Goal: Task Accomplishment & Management: Complete application form

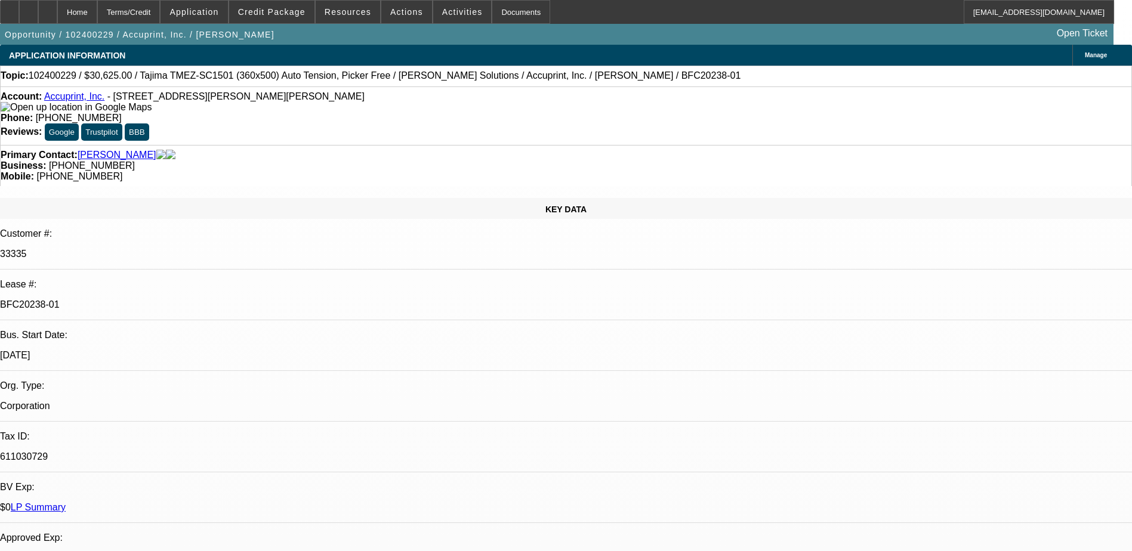
select select "0"
select select "2"
select select "0"
select select "6"
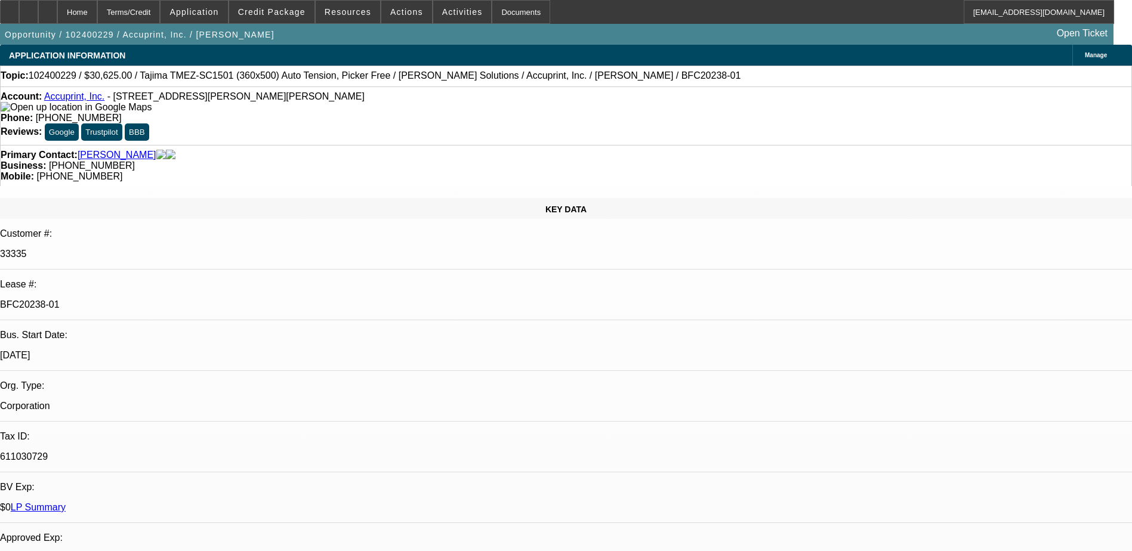
select select "0"
select select "2"
select select "0"
select select "6"
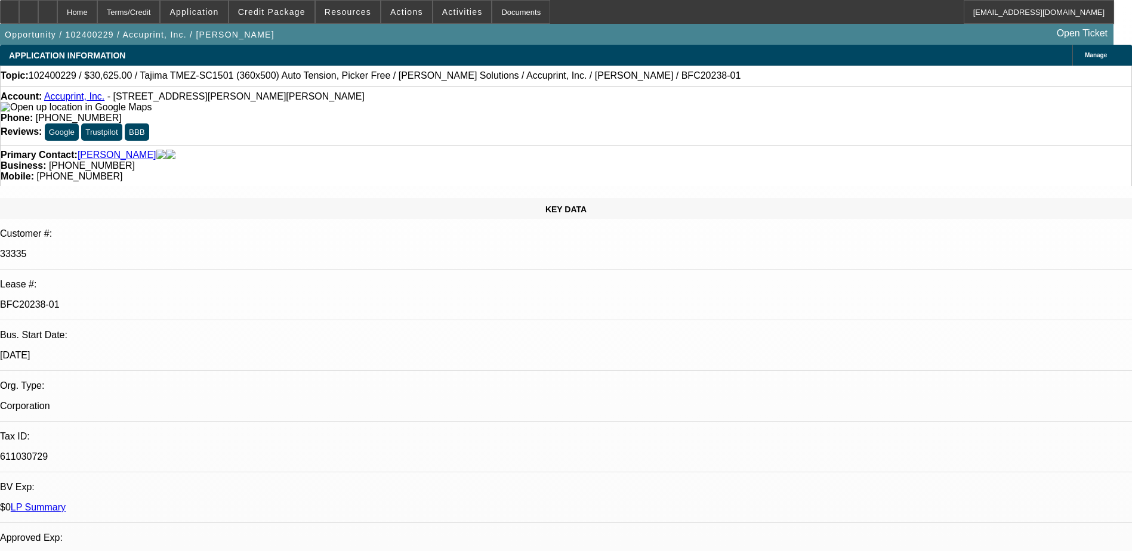
select select "0"
select select "2"
select select "0"
select select "6"
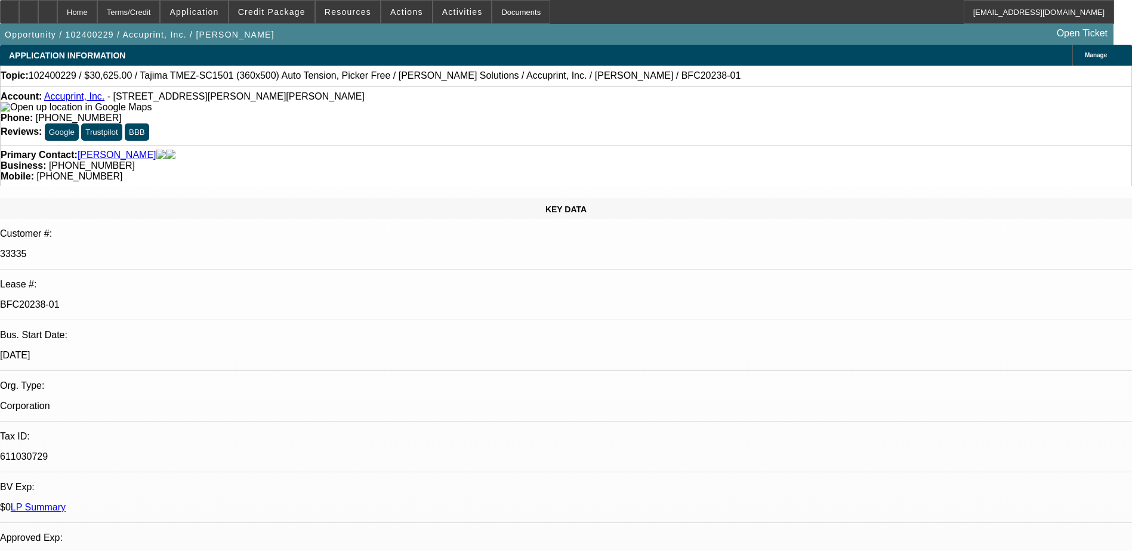
select select "0"
select select "2"
select select "0"
select select "6"
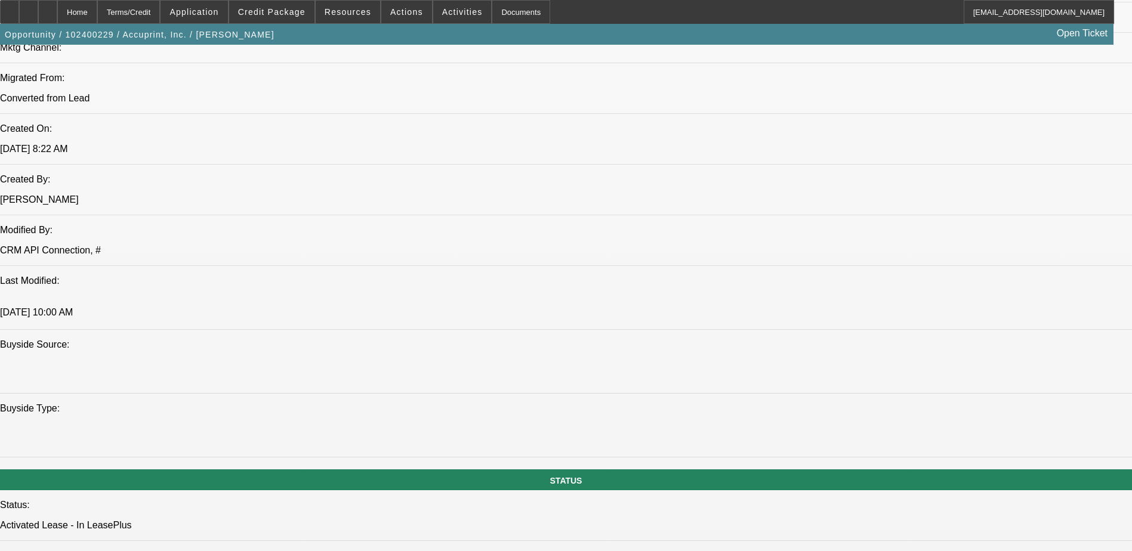
scroll to position [1134, 0]
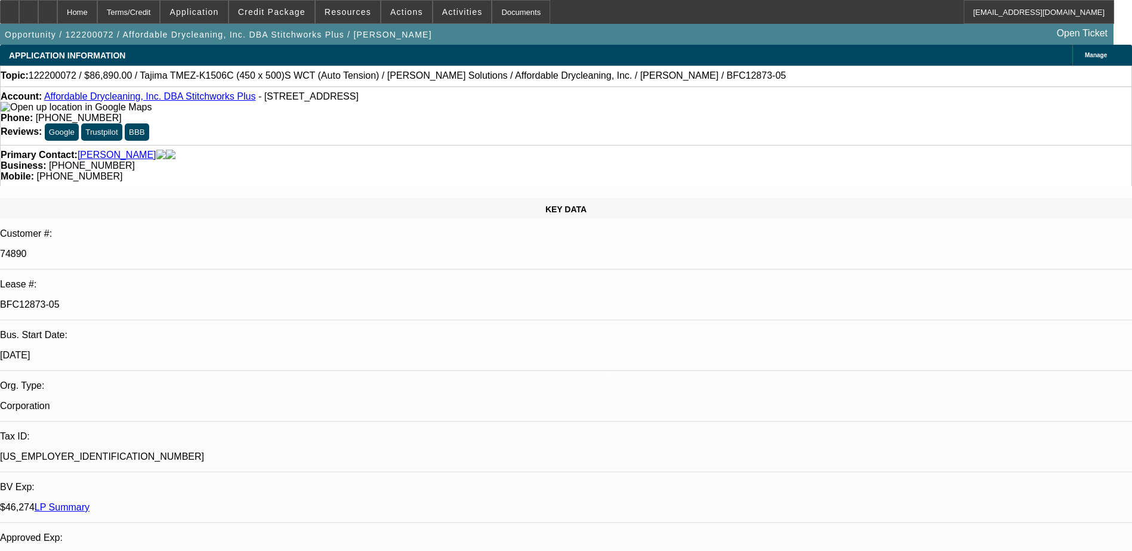
select select "0"
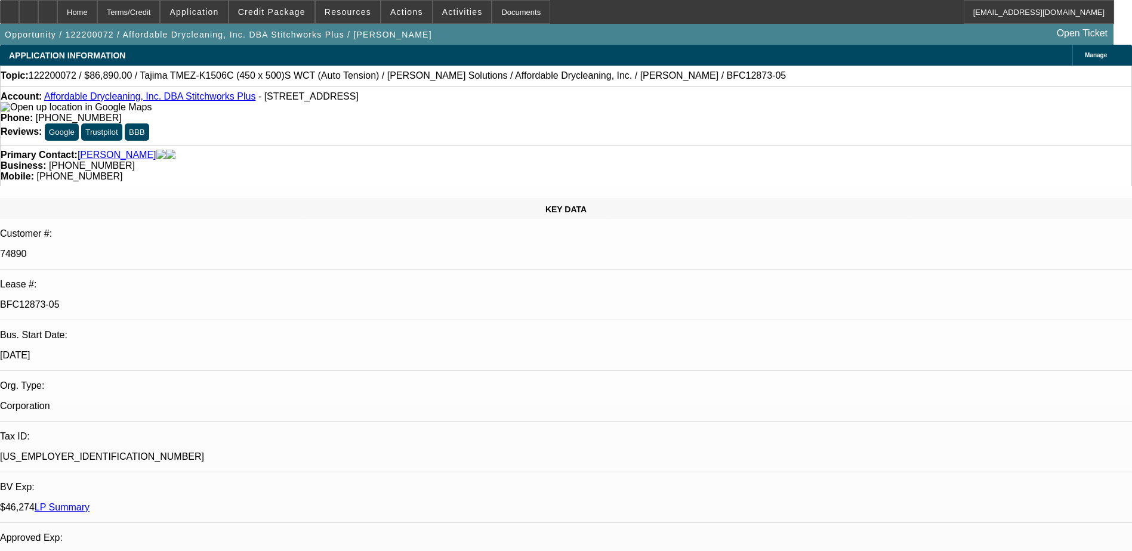
select select "0"
select select "0.1"
select select "0"
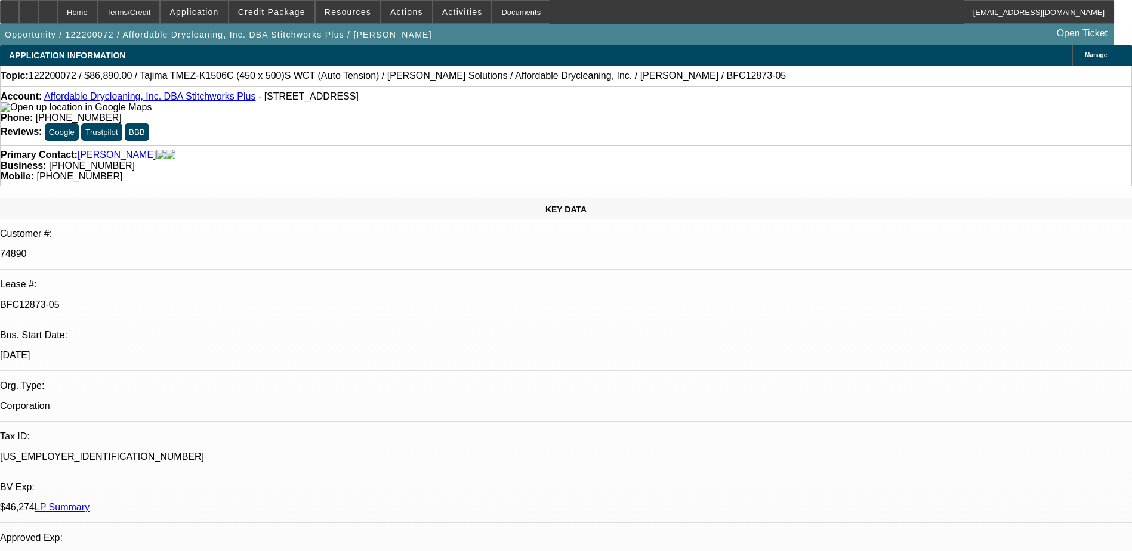
select select "0"
select select "1"
select select "2"
select select "1"
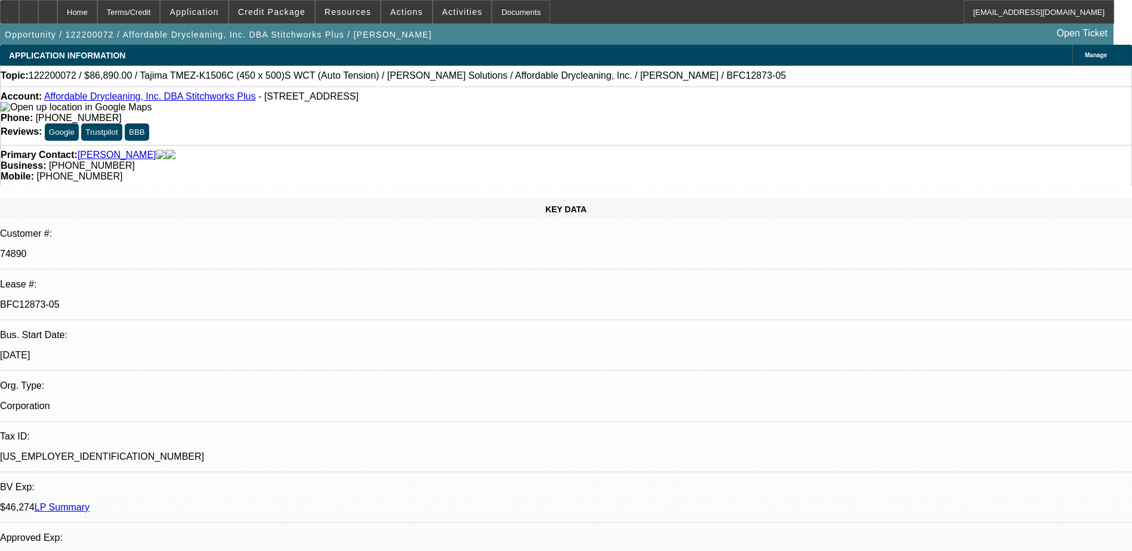
select select "1"
select select "15"
select select "1"
select select "4"
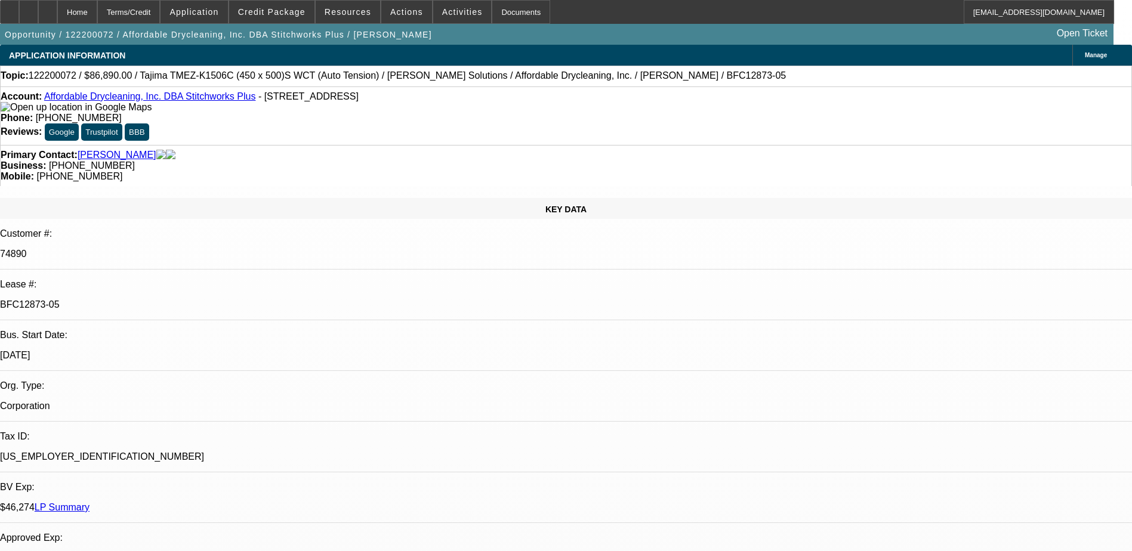
select select "1"
select select "2"
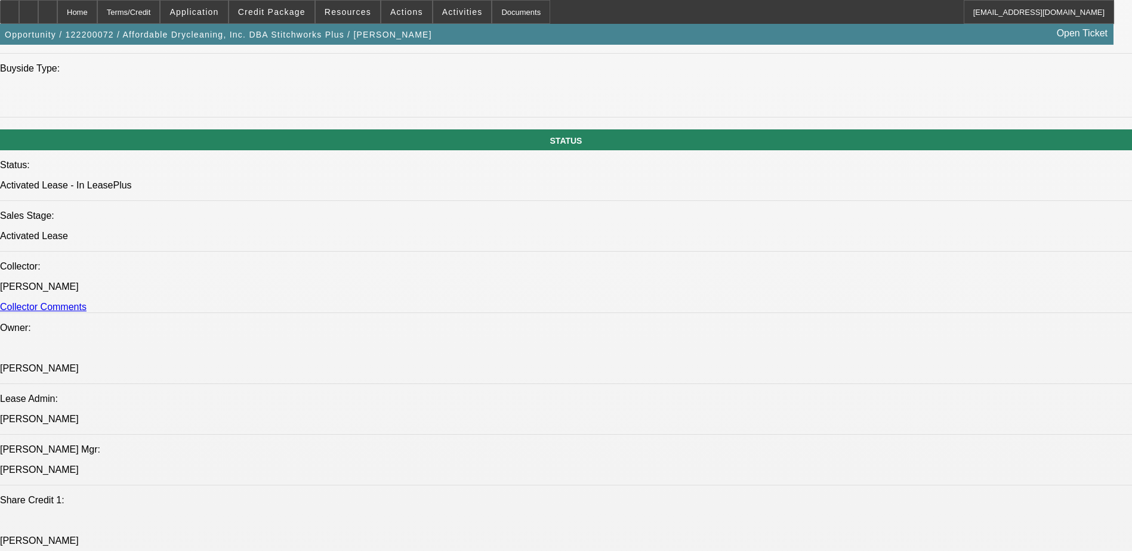
scroll to position [1313, 0]
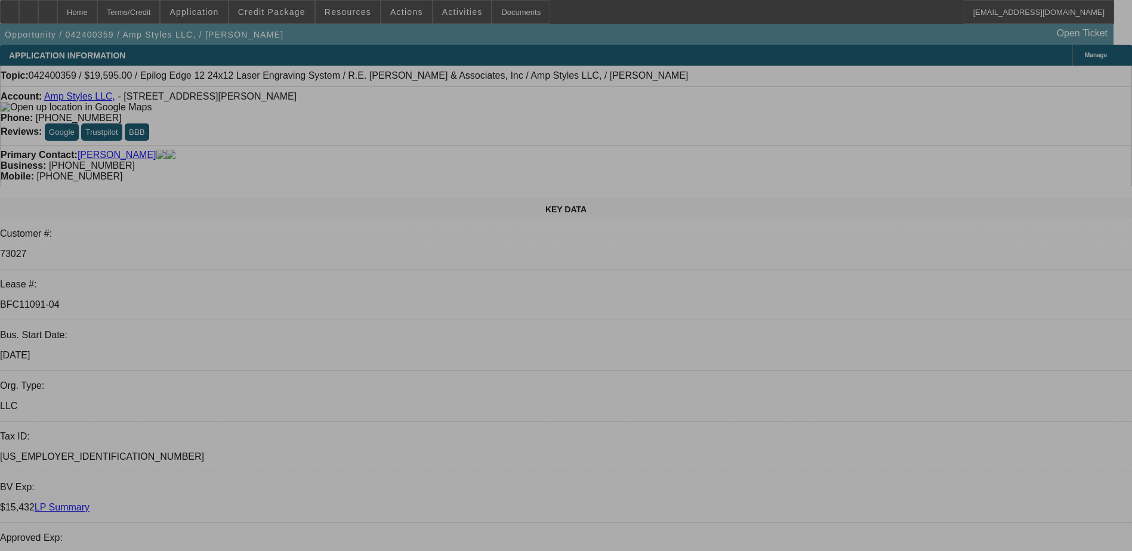
select select "0"
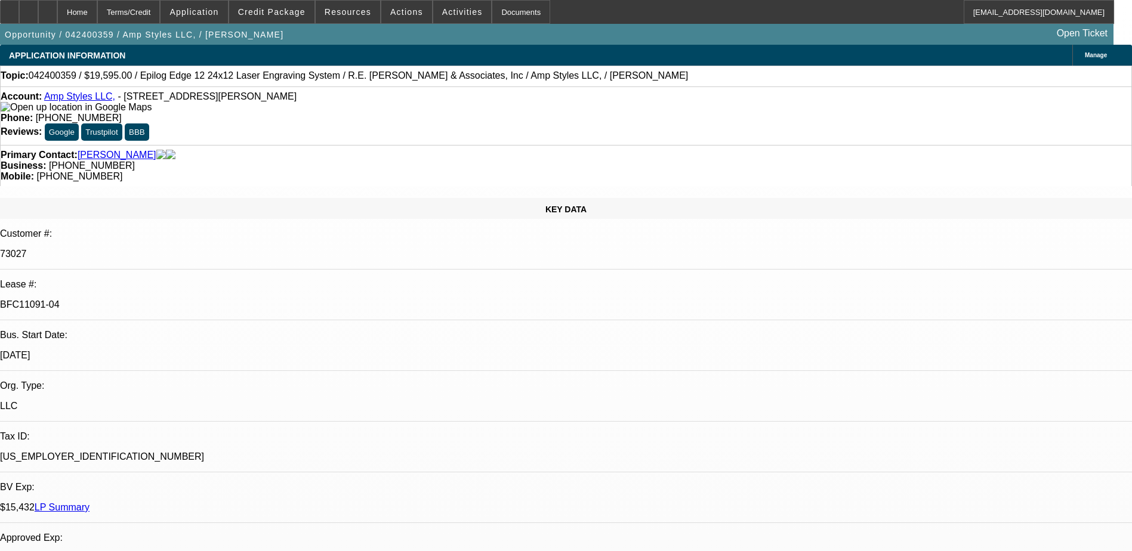
select select "2"
select select "0"
select select "2"
select select "0"
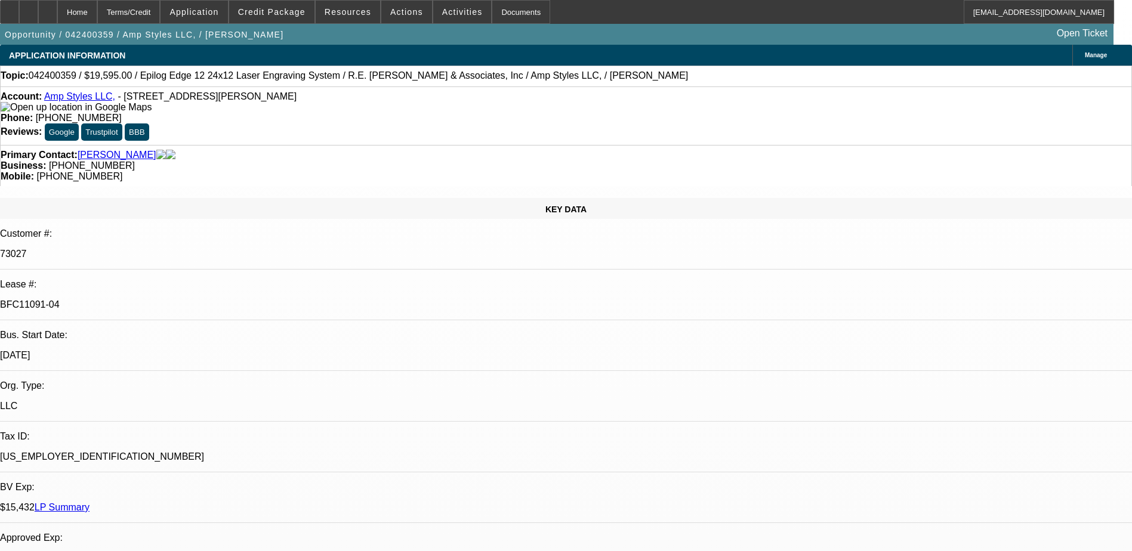
select select "0"
select select "2"
select select "0"
select select "1"
select select "2"
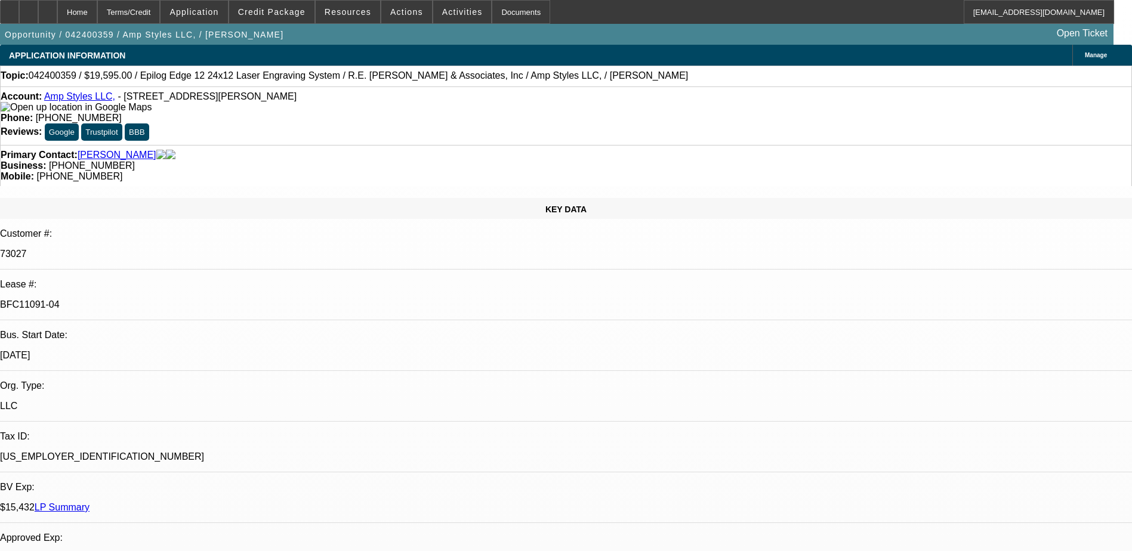
select select "6"
select select "1"
select select "2"
select select "6"
select select "1"
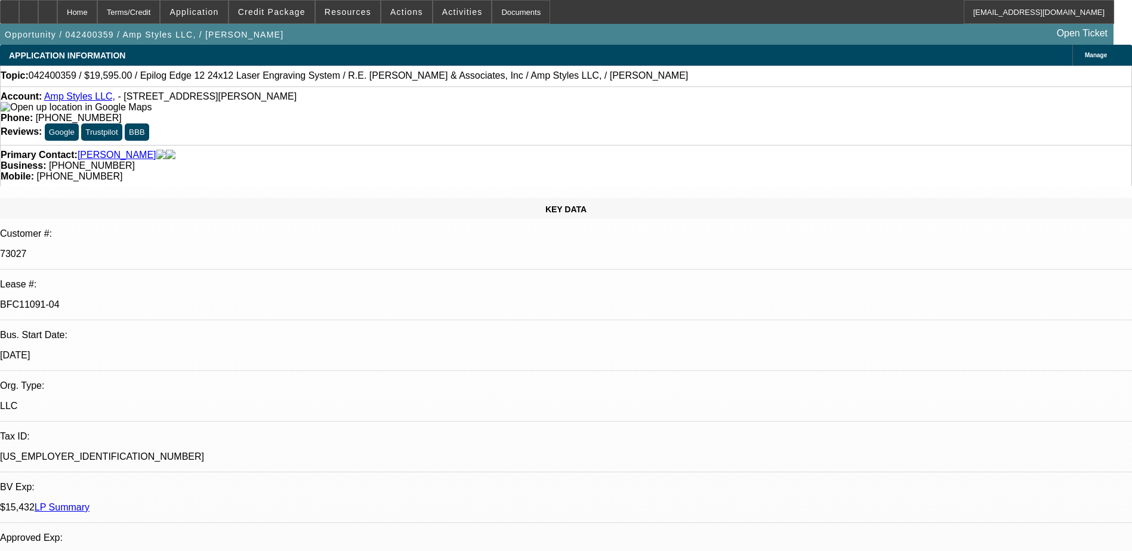
select select "2"
select select "6"
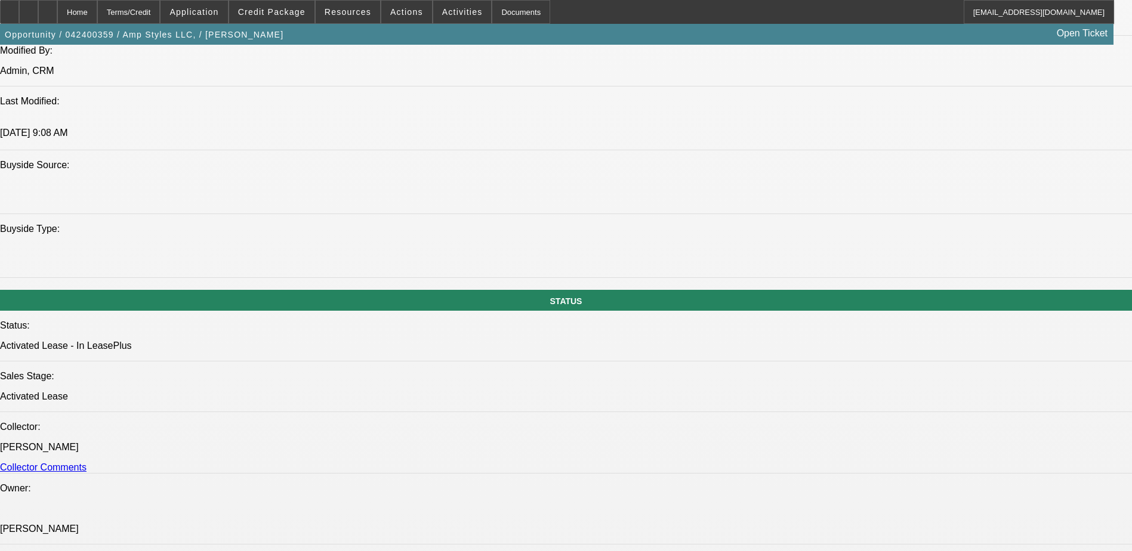
scroll to position [1134, 0]
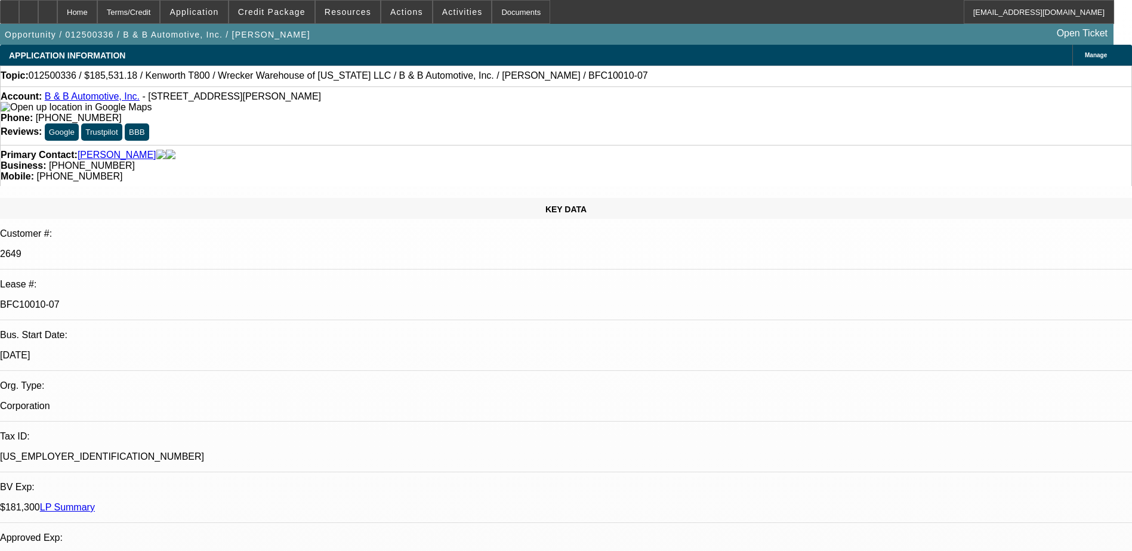
select select "0"
select select "2"
select select "0"
select select "6"
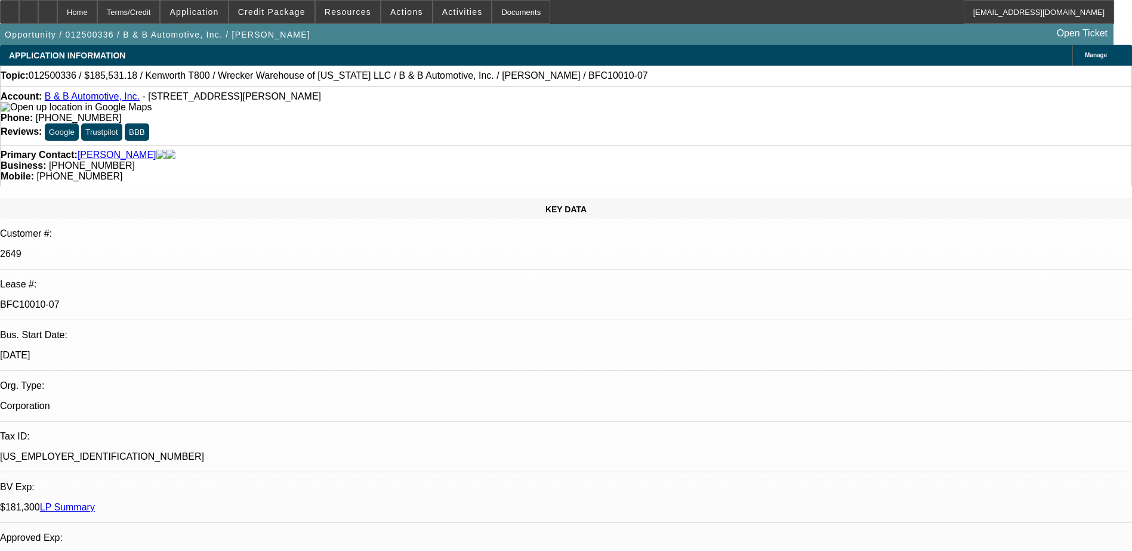
select select "0"
select select "2"
select select "0"
select select "6"
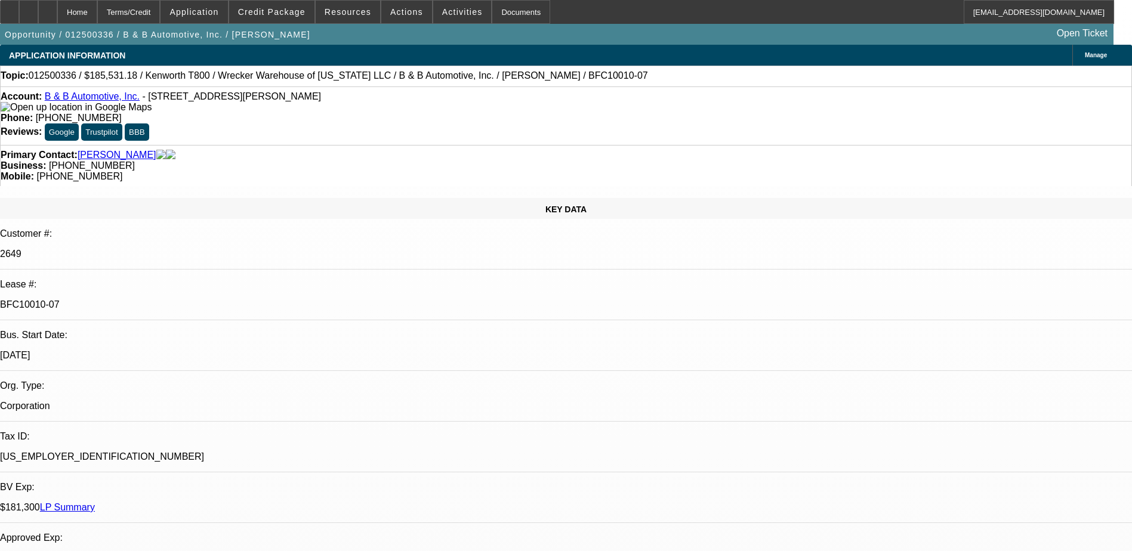
select select "0"
select select "2"
select select "0"
select select "6"
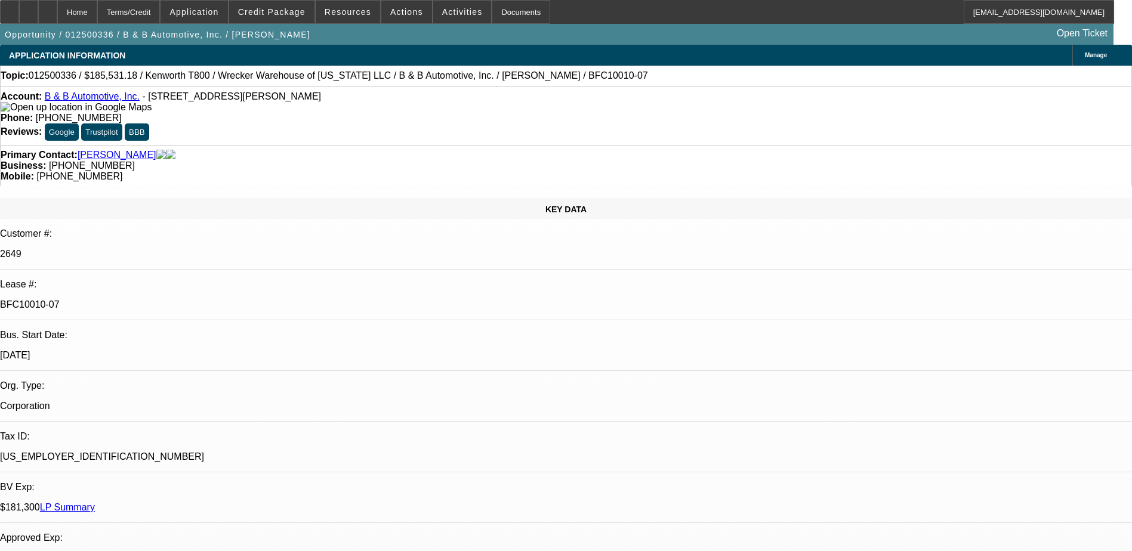
select select "0"
select select "2"
select select "0"
select select "6"
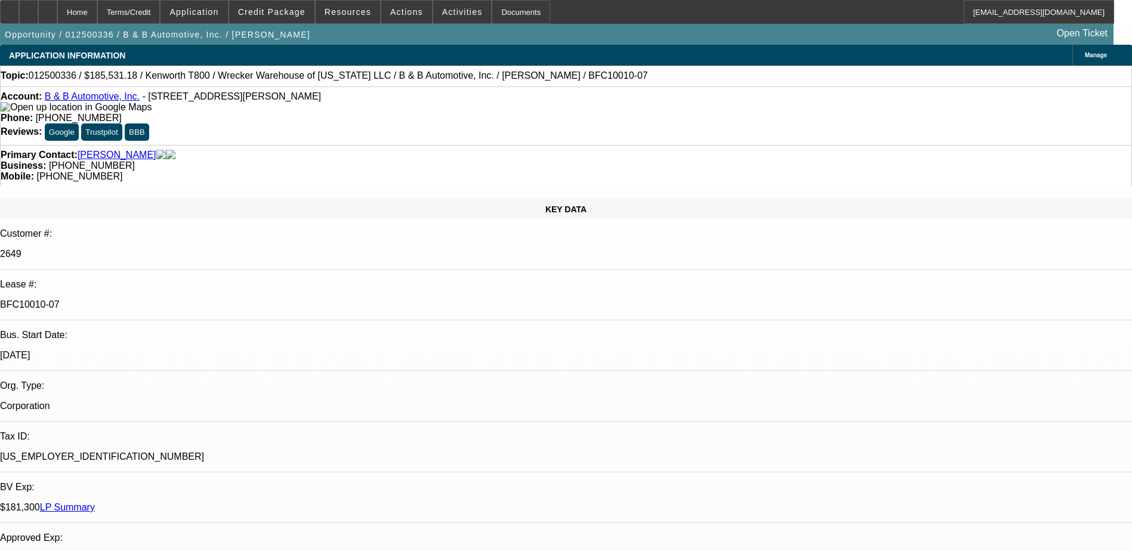
drag, startPoint x: 617, startPoint y: 28, endPoint x: 565, endPoint y: 379, distance: 355.3
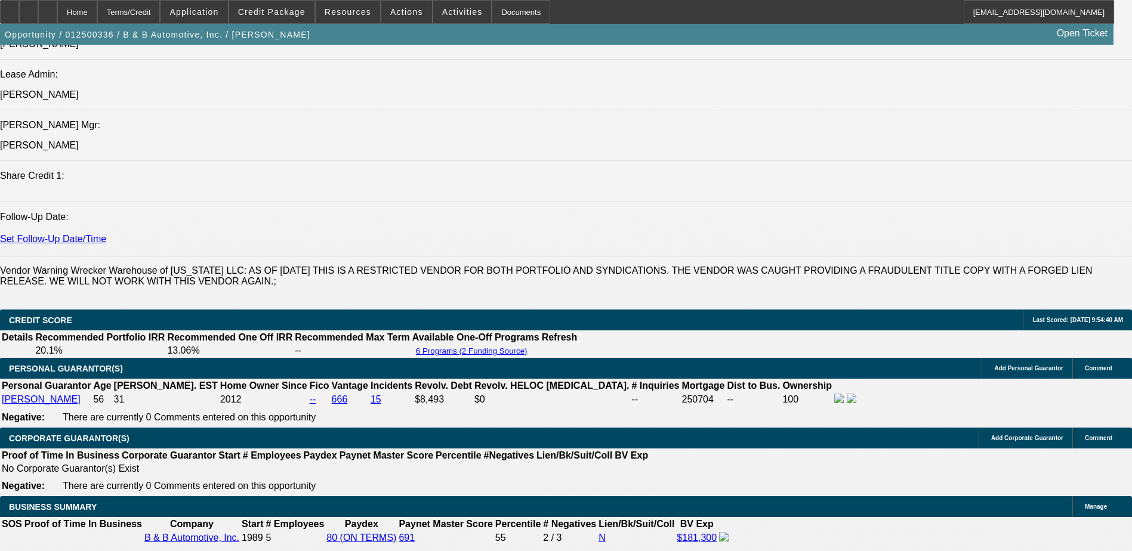
scroll to position [1551, 0]
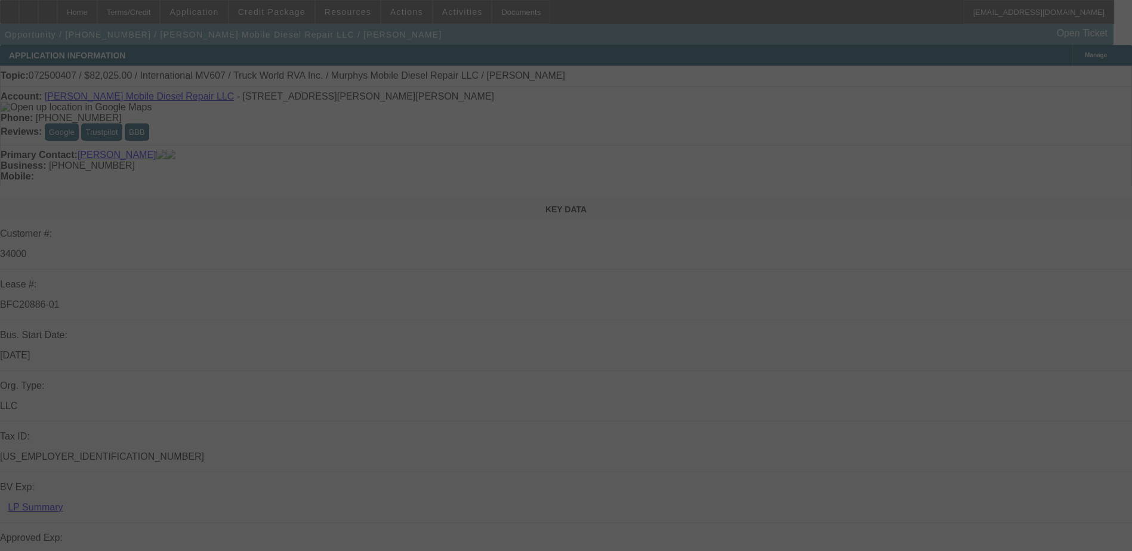
select select "0.15"
select select "2"
select select "0"
select select "2"
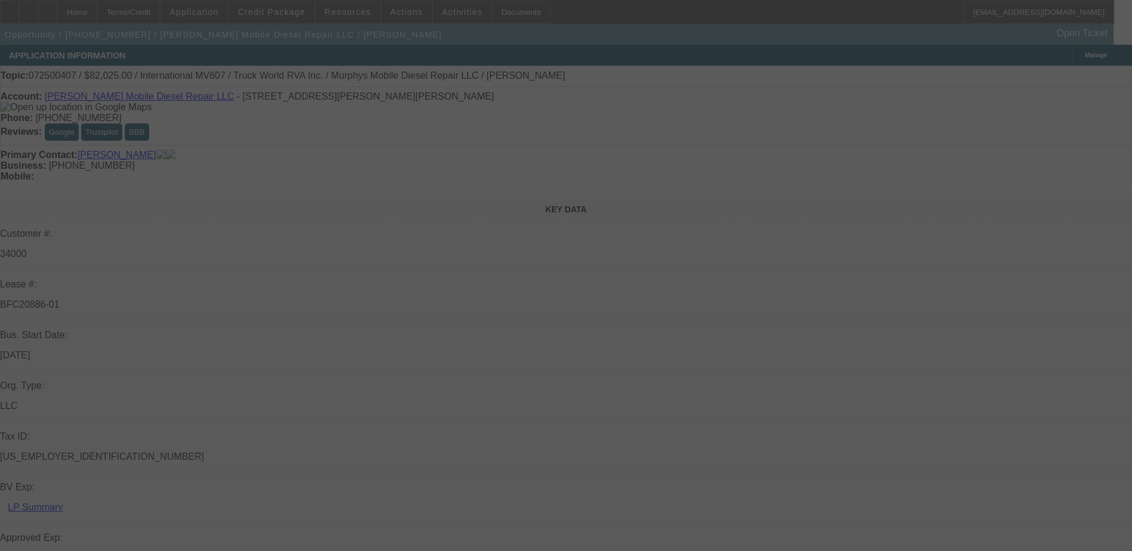
select select "0"
select select "0.15"
select select "2"
select select "0"
select select "0.15"
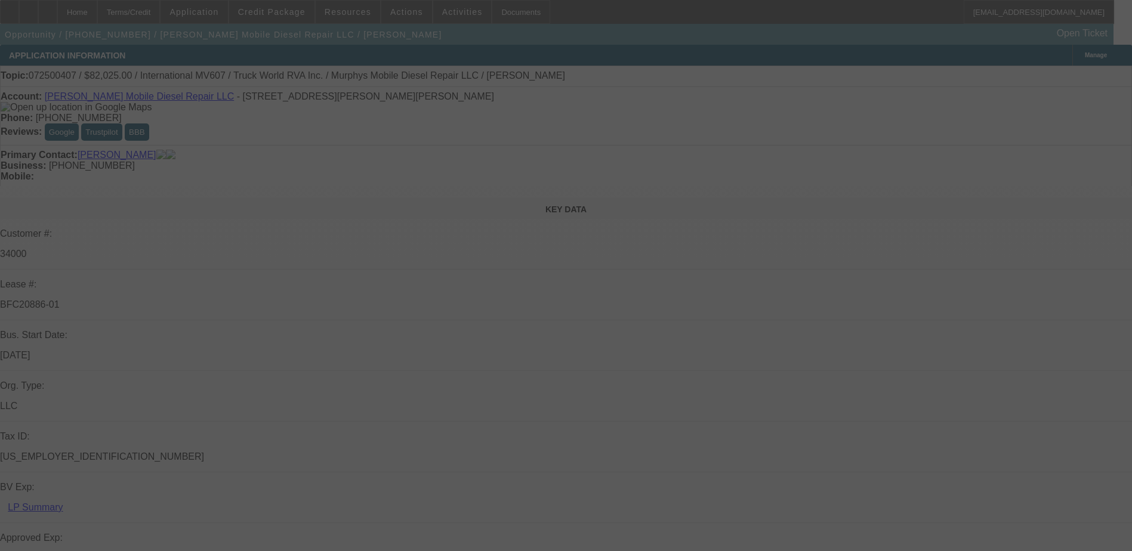
select select "2"
select select "0"
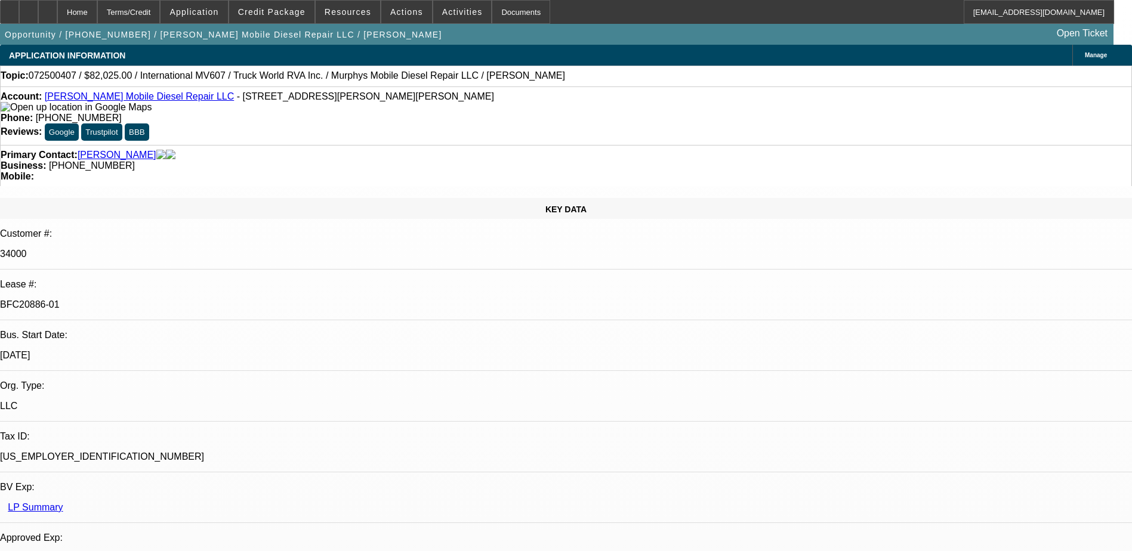
select select "1"
select select "2"
select select "6"
select select "1"
select select "2"
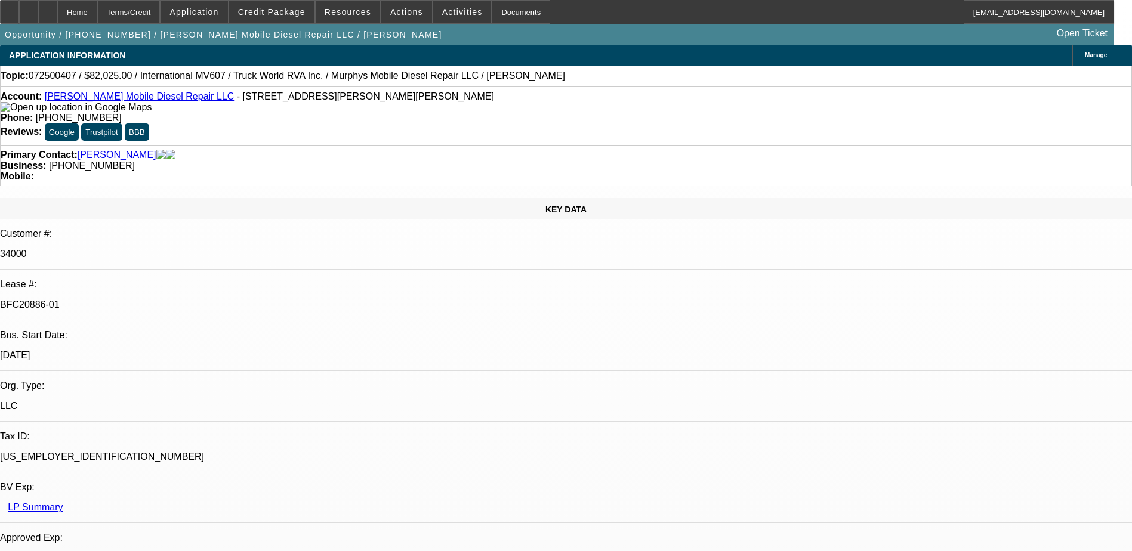
select select "6"
select select "1"
select select "2"
select select "6"
select select "1"
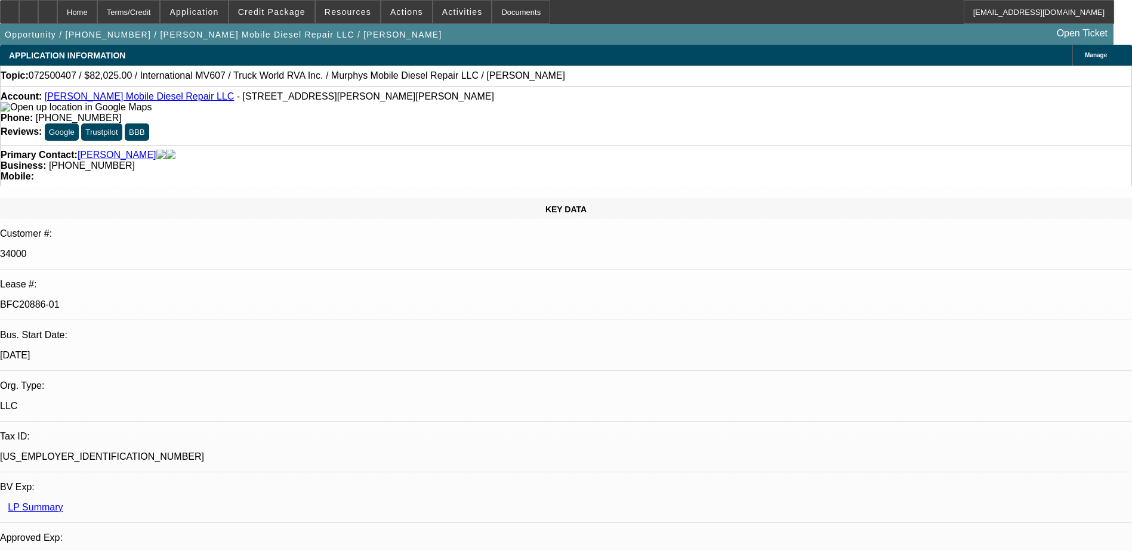
select select "2"
select select "6"
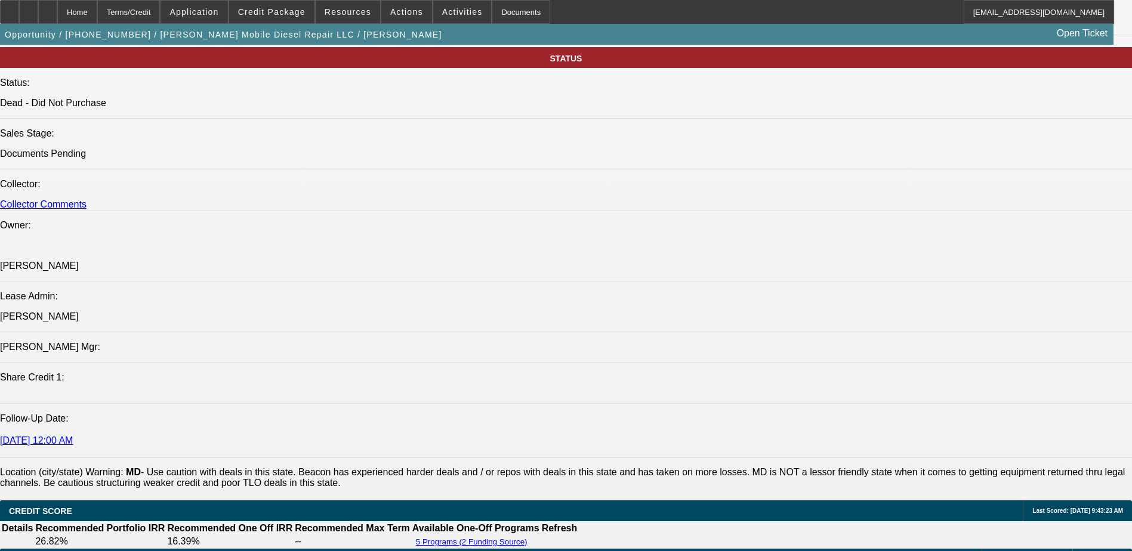
scroll to position [1270, 0]
